Goal: Task Accomplishment & Management: Use online tool/utility

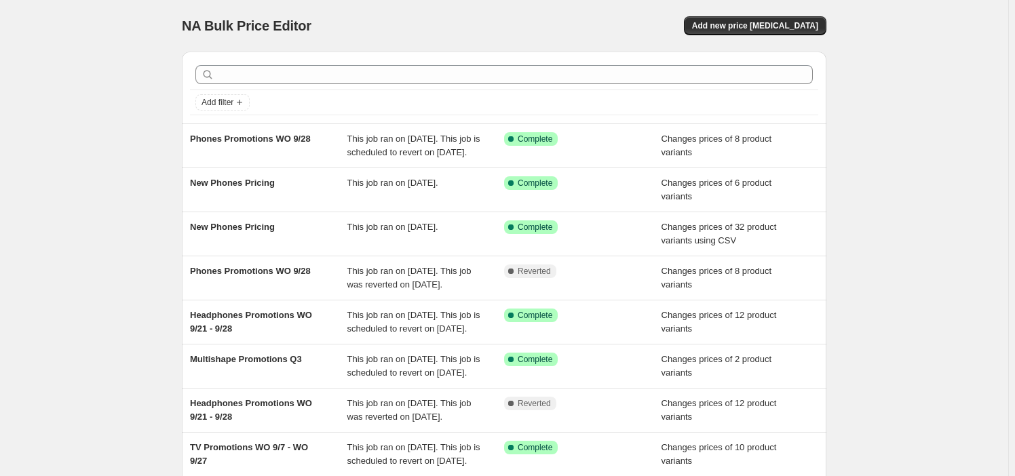
click at [607, 24] on div "Add new price change job" at bounding box center [665, 25] width 324 height 19
click at [822, 27] on button "Add new price change job" at bounding box center [755, 25] width 142 height 19
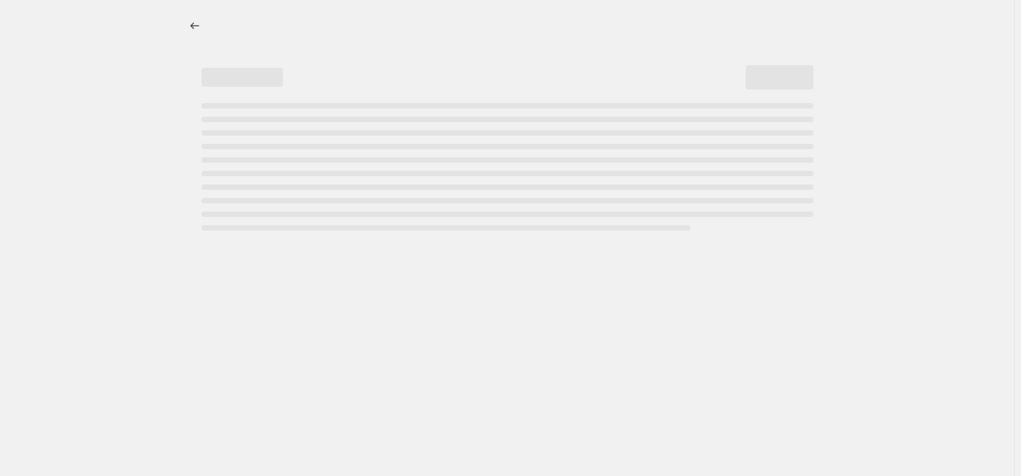
select select "percentage"
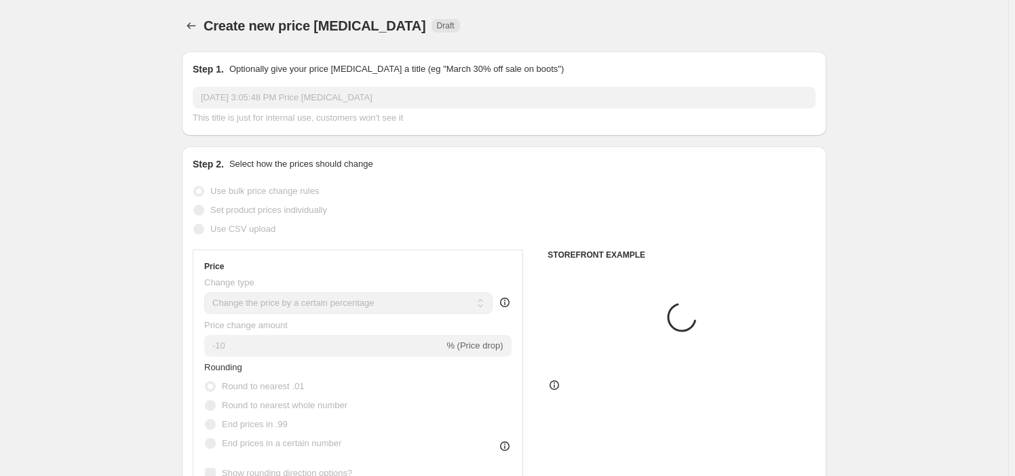
click at [273, 97] on input "Sep 30, 2025, 3:05:48 PM Price change job" at bounding box center [504, 98] width 623 height 22
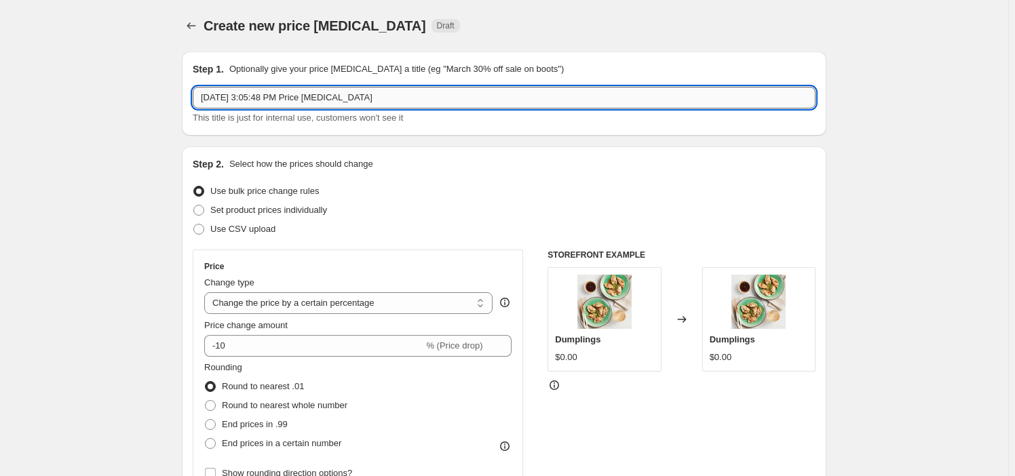
click at [273, 97] on input "Sep 30, 2025, 3:05:48 PM Price change job" at bounding box center [504, 98] width 623 height 22
type input "LUMIX MSRP Updates 9/28"
click at [311, 205] on span "Set product prices individually" at bounding box center [268, 210] width 117 height 10
click at [194, 205] on input "Set product prices individually" at bounding box center [193, 205] width 1 height 1
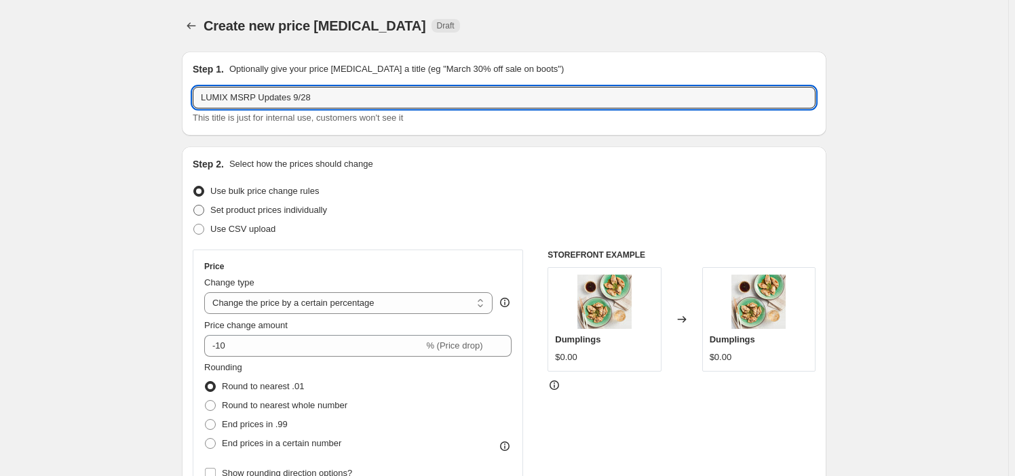
radio input "true"
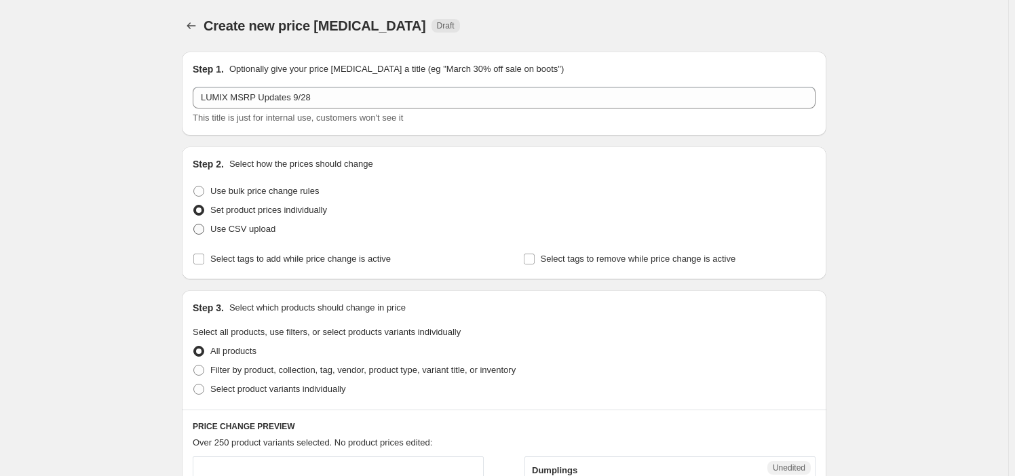
click at [204, 229] on span at bounding box center [198, 229] width 11 height 11
click at [194, 225] on input "Use CSV upload" at bounding box center [193, 224] width 1 height 1
radio input "true"
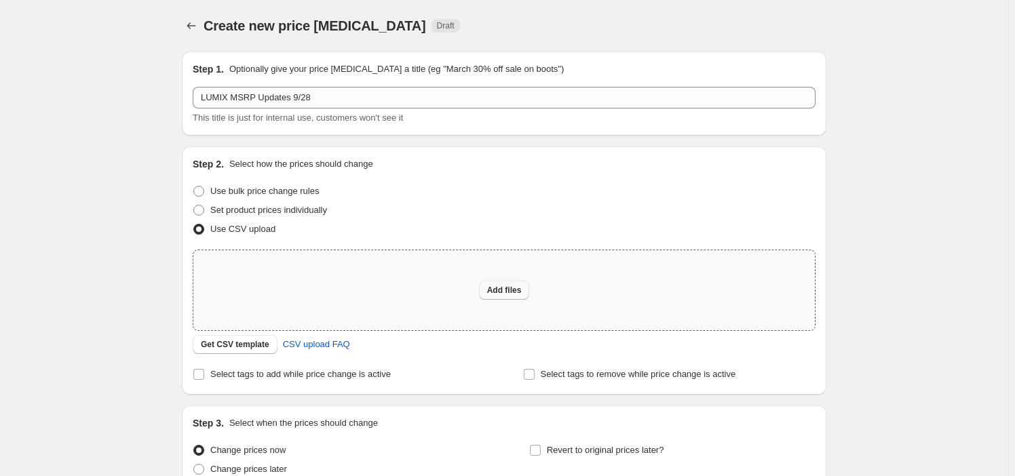
click at [504, 289] on span "Add files" at bounding box center [504, 290] width 35 height 11
type input "C:\fakepath\csv_template_user_21890.csv"
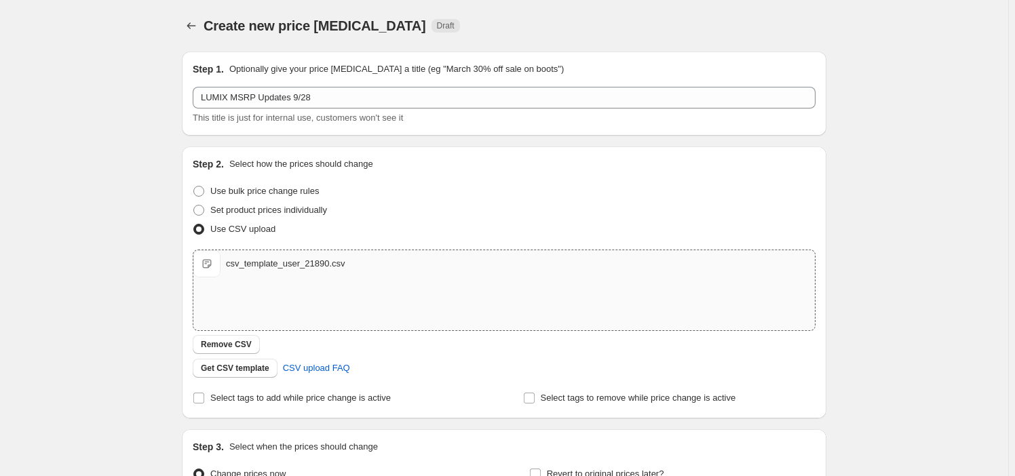
scroll to position [152, 0]
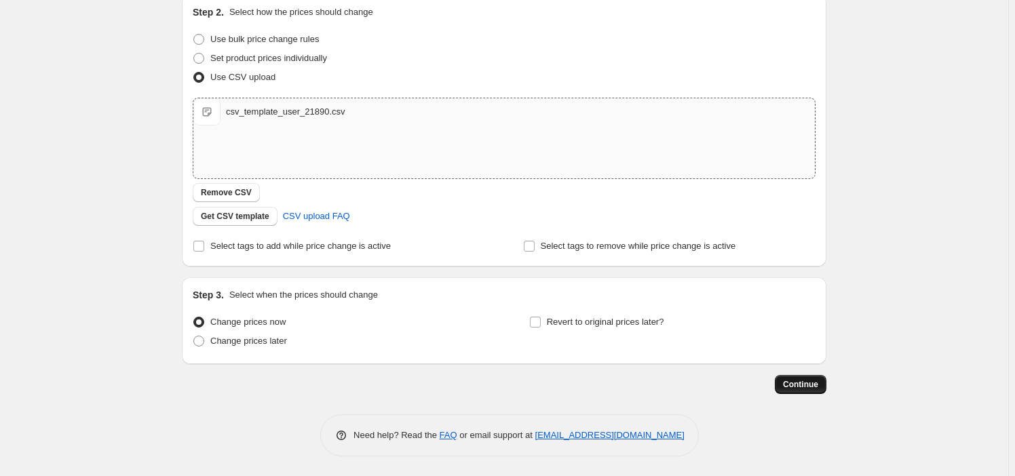
click at [805, 382] on span "Continue" at bounding box center [800, 384] width 35 height 11
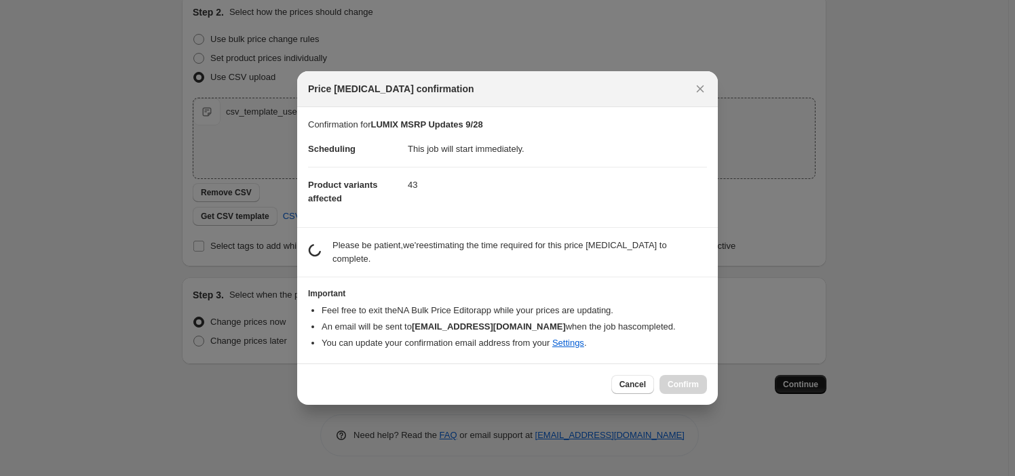
scroll to position [0, 0]
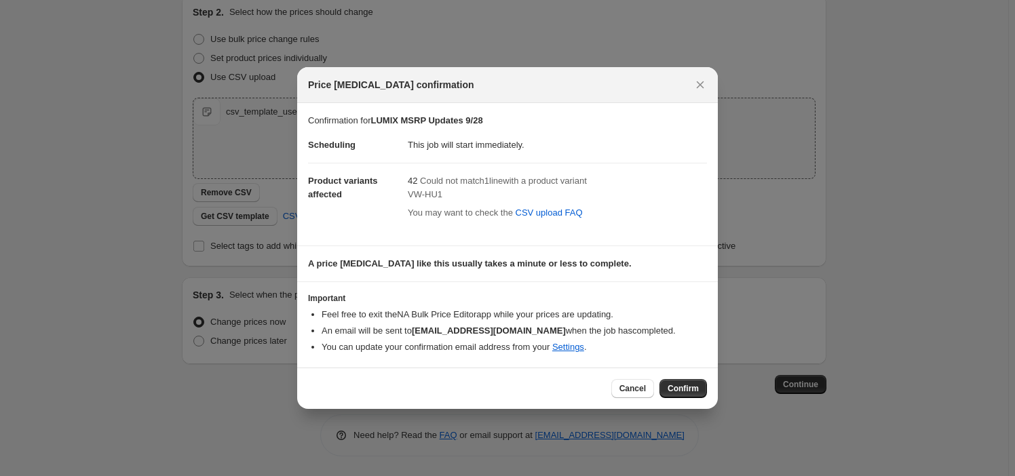
click at [575, 184] on span "Could not match 1 line with a product variant" at bounding box center [503, 181] width 167 height 10
click at [680, 383] on button "Confirm" at bounding box center [683, 388] width 47 height 19
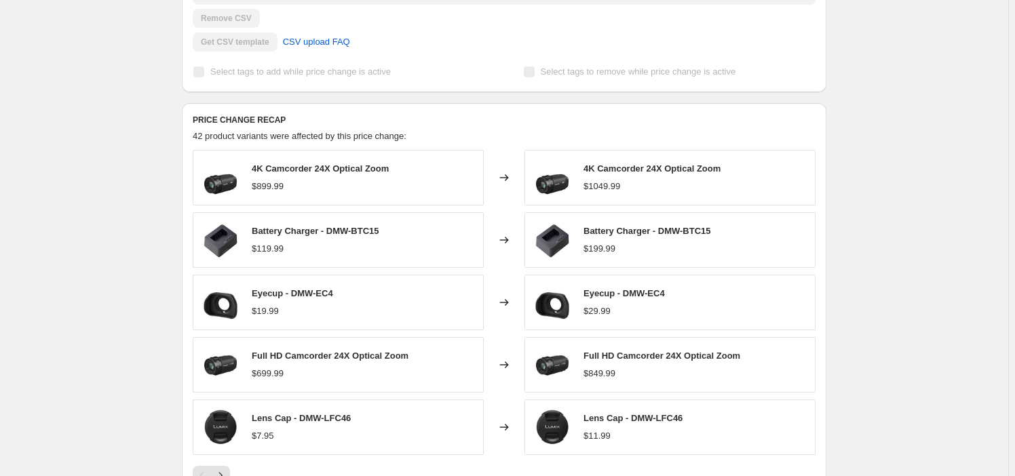
scroll to position [555, 0]
